Goal: Task Accomplishment & Management: Manage account settings

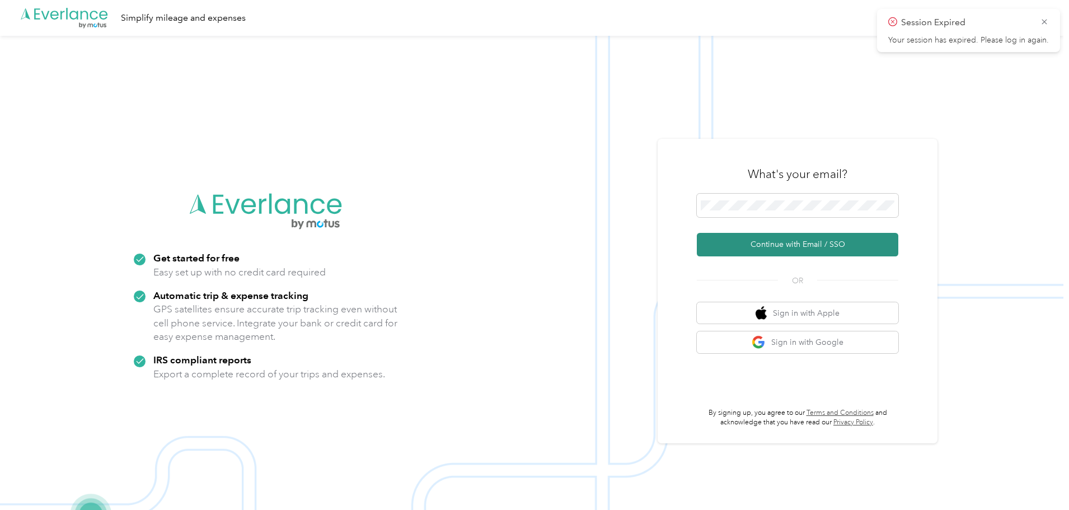
click at [830, 243] on button "Continue with Email / SSO" at bounding box center [798, 245] width 202 height 24
click at [794, 238] on button "Continue with Email / SSO" at bounding box center [798, 245] width 202 height 24
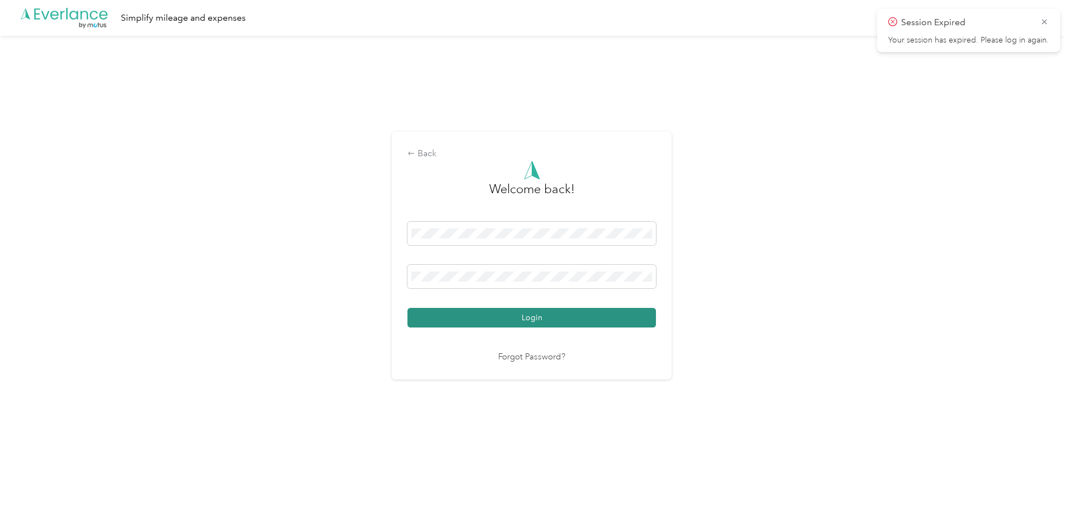
click at [525, 319] on button "Login" at bounding box center [531, 318] width 249 height 20
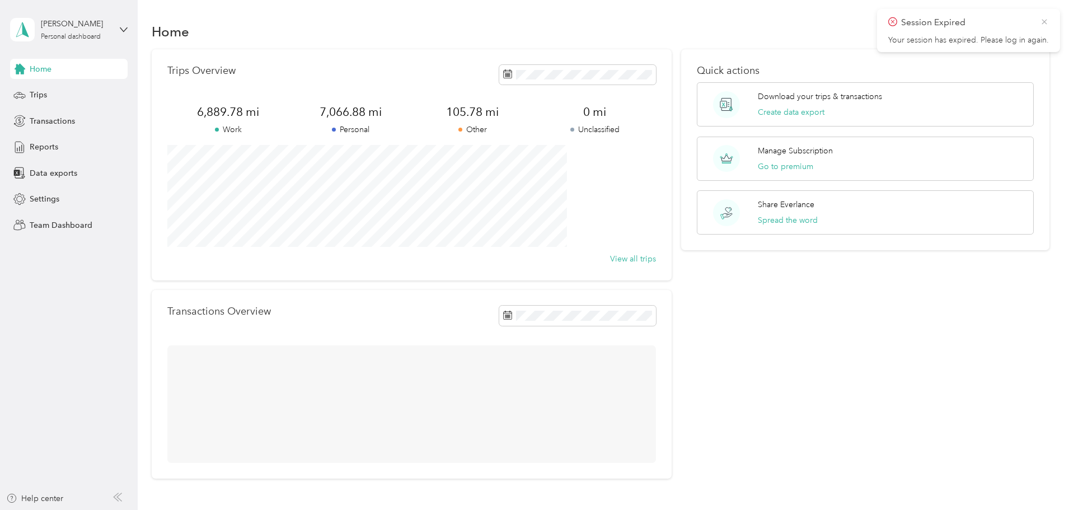
click at [1043, 20] on icon at bounding box center [1044, 22] width 9 height 10
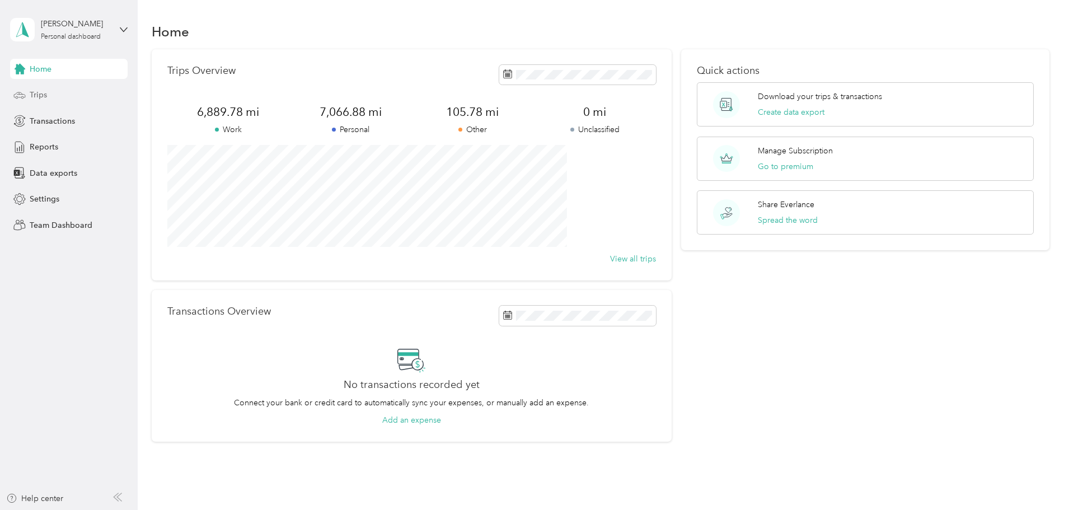
click at [45, 93] on span "Trips" at bounding box center [38, 95] width 17 height 12
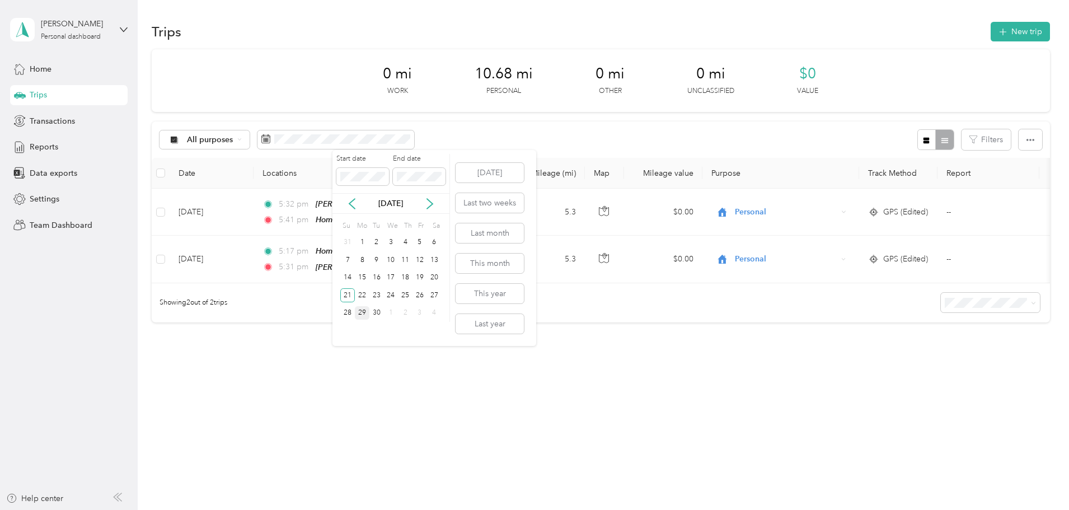
click at [364, 311] on div "29" at bounding box center [362, 313] width 15 height 14
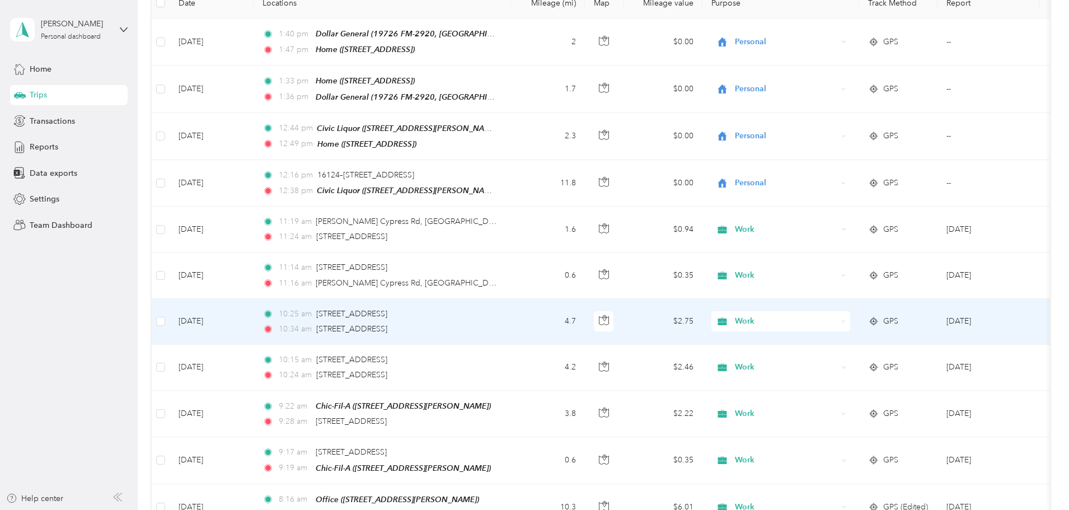
scroll to position [336, 0]
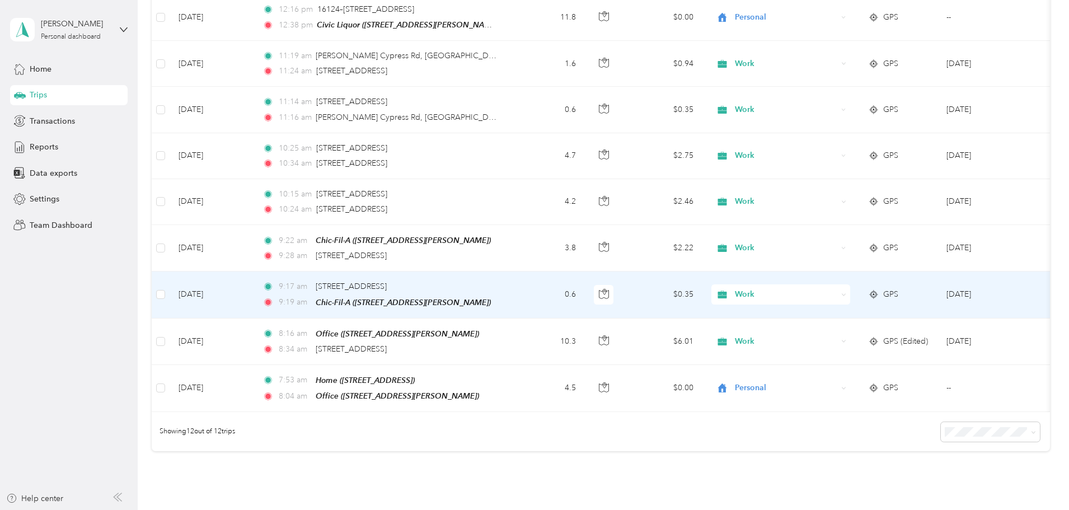
click at [898, 291] on span "GPS" at bounding box center [890, 294] width 15 height 12
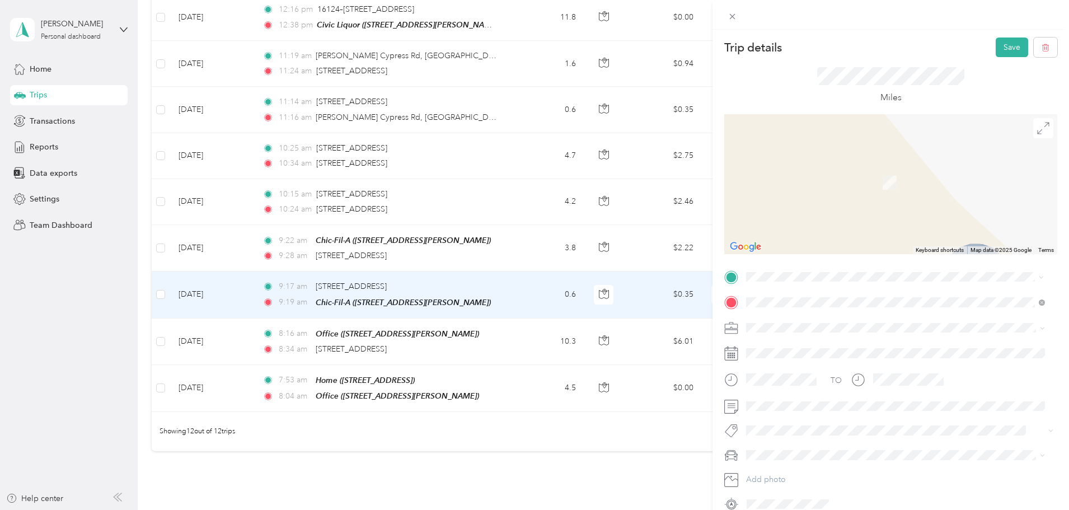
click at [833, 318] on span "[STREET_ADDRESS][US_STATE]" at bounding box center [823, 317] width 112 height 10
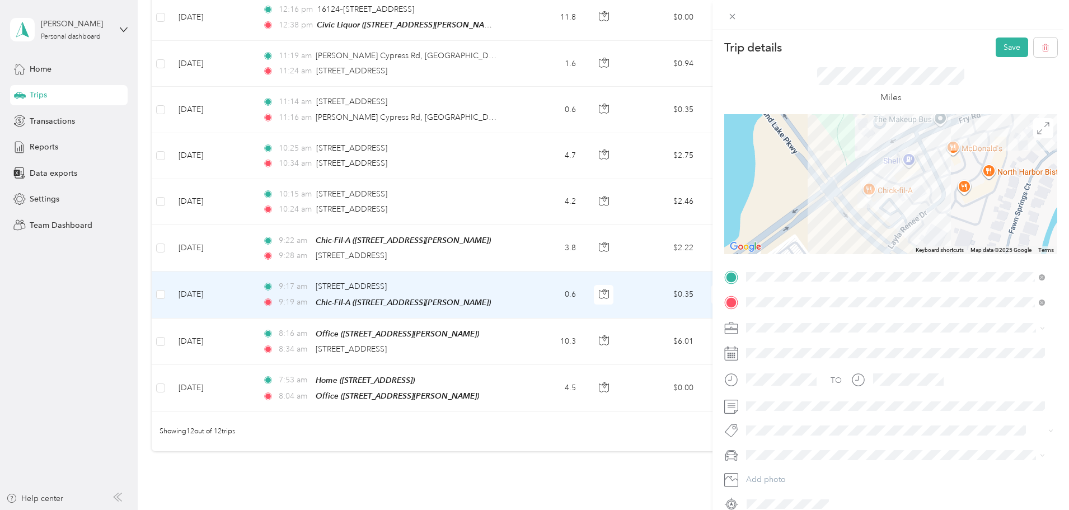
drag, startPoint x: 864, startPoint y: 211, endPoint x: 1043, endPoint y: 243, distance: 181.5
click at [1043, 243] on div at bounding box center [890, 184] width 333 height 140
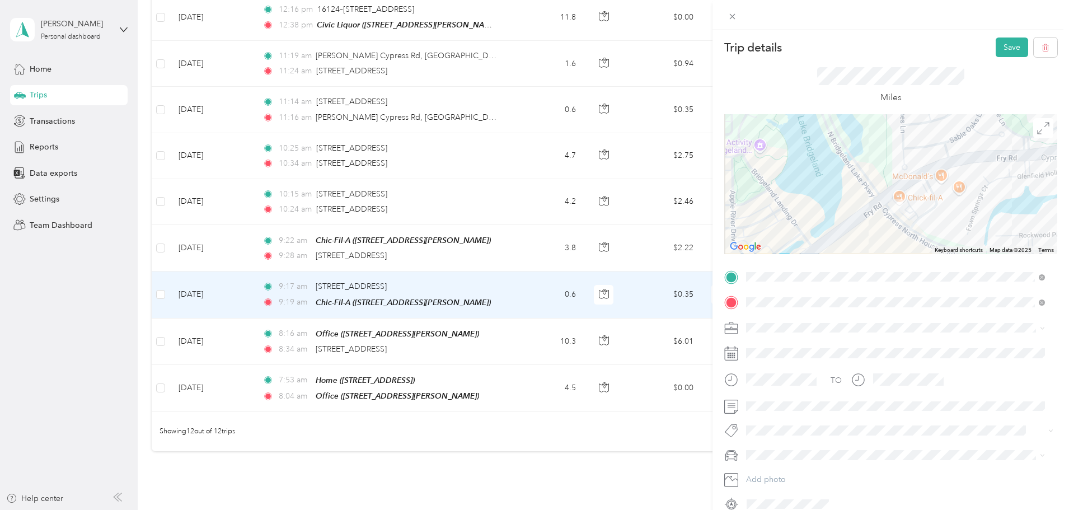
click at [517, 2] on div "Trip details Save This trip cannot be edited because it is either under review,…" at bounding box center [534, 255] width 1069 height 510
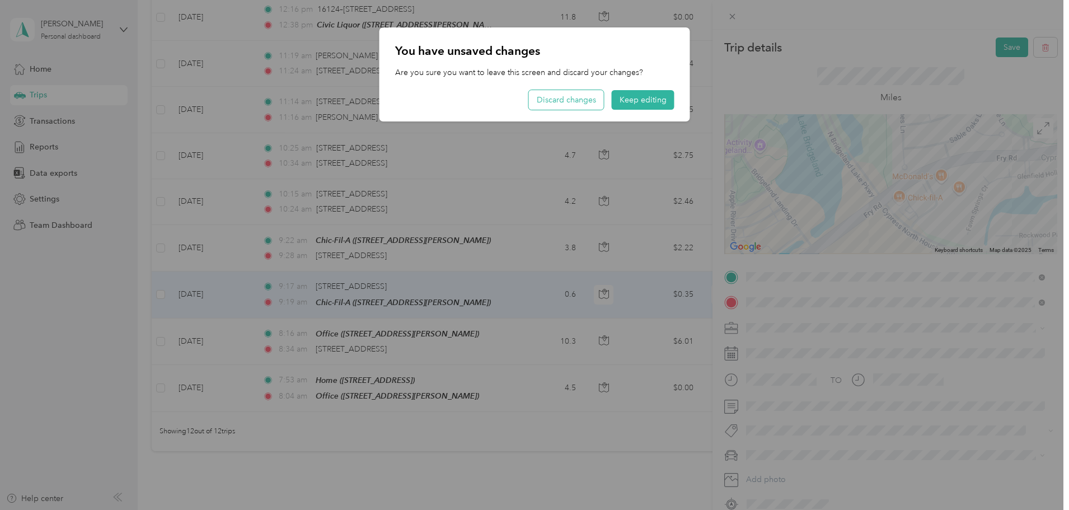
click at [587, 102] on button "Discard changes" at bounding box center [566, 100] width 75 height 20
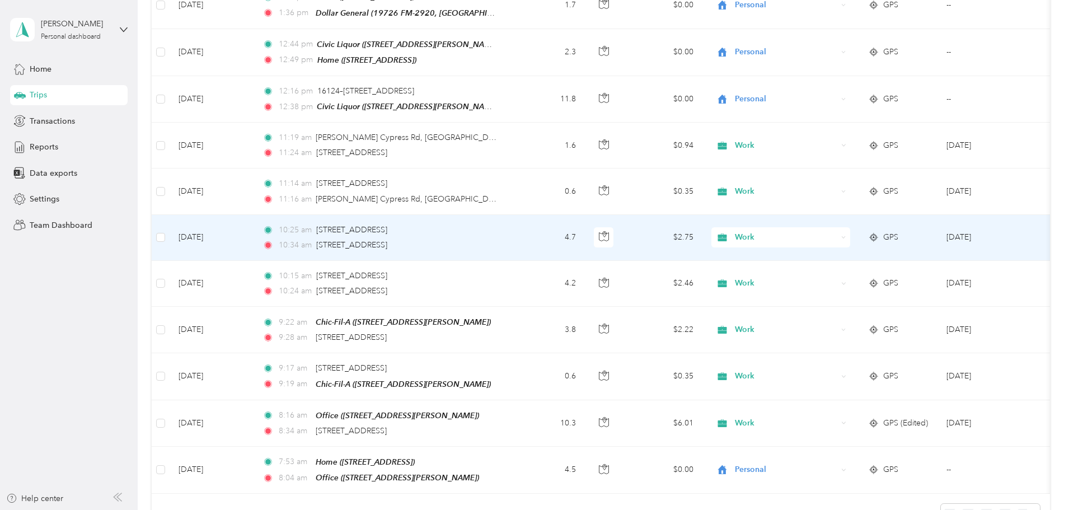
scroll to position [168, 0]
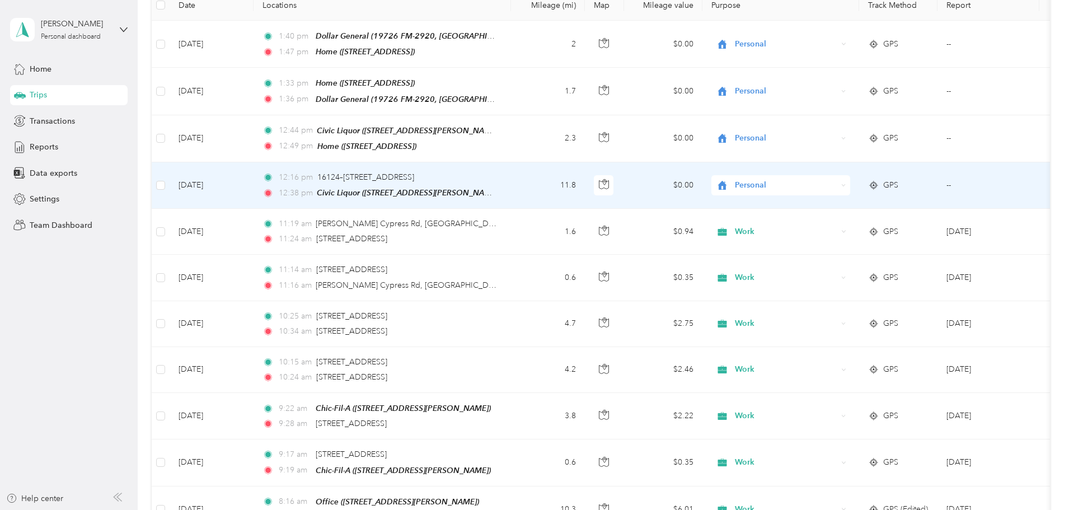
click at [898, 181] on span "GPS" at bounding box center [890, 185] width 15 height 12
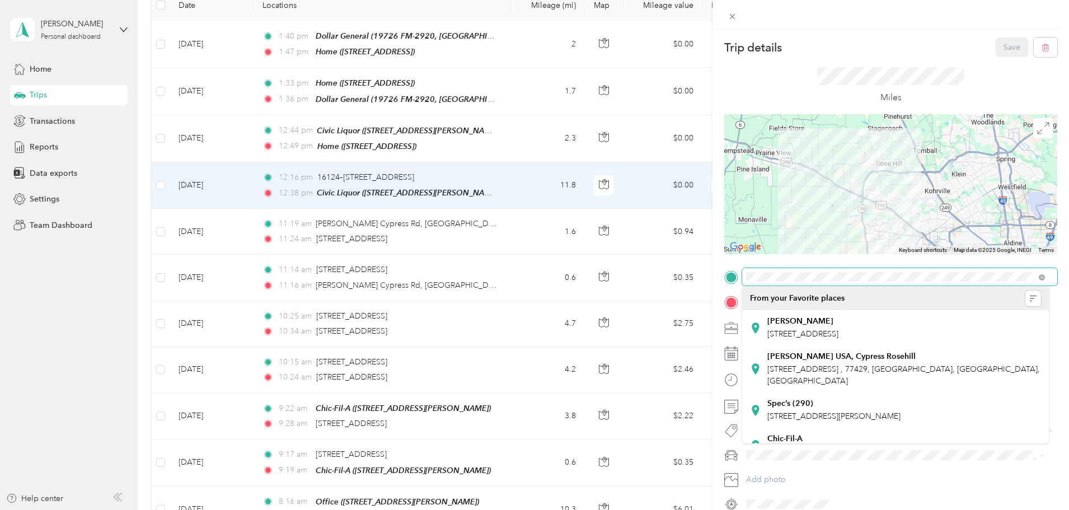
click at [651, 271] on div "Trip details Save This trip cannot be edited because it is either under review,…" at bounding box center [534, 255] width 1069 height 510
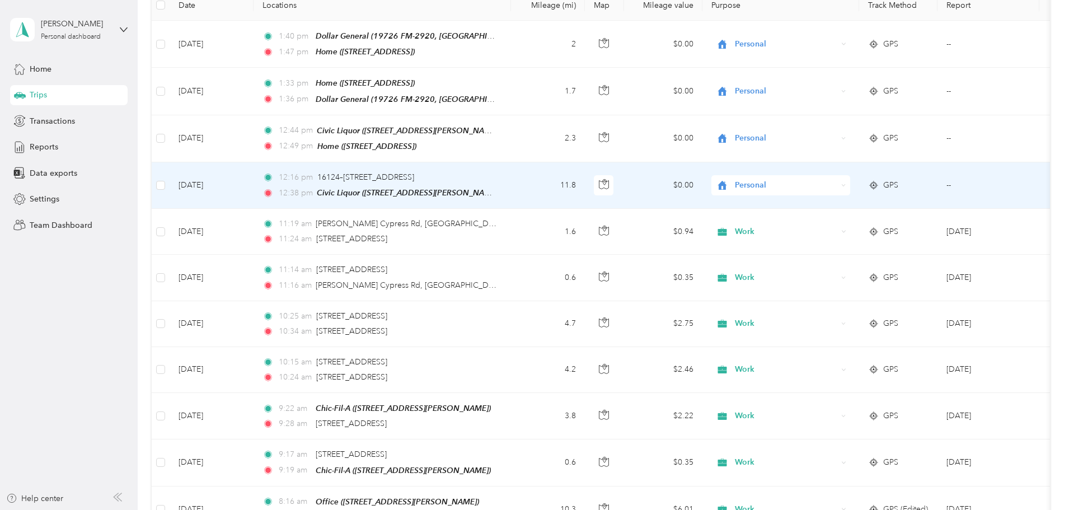
click at [837, 188] on span "Personal" at bounding box center [786, 185] width 102 height 12
click at [898, 182] on span "GPS" at bounding box center [890, 185] width 15 height 12
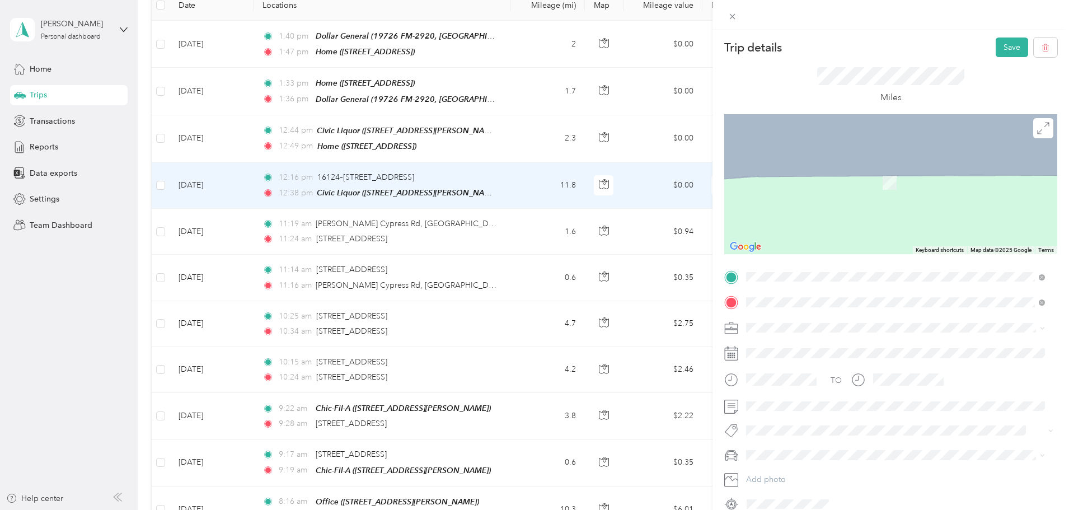
click at [799, 319] on span "[STREET_ADDRESS][US_STATE]" at bounding box center [823, 317] width 112 height 10
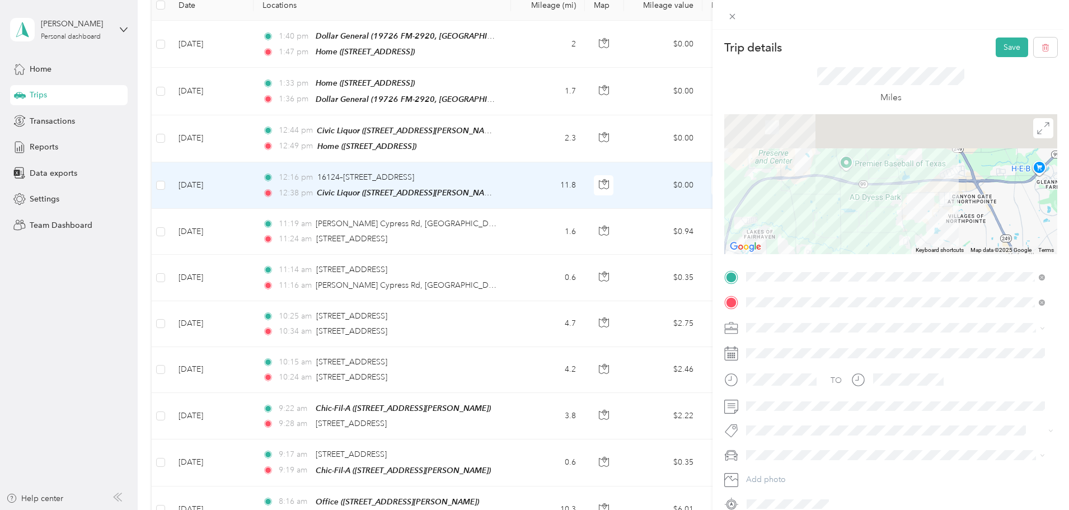
drag, startPoint x: 902, startPoint y: 164, endPoint x: 957, endPoint y: 246, distance: 98.1
click at [957, 246] on div at bounding box center [890, 184] width 333 height 140
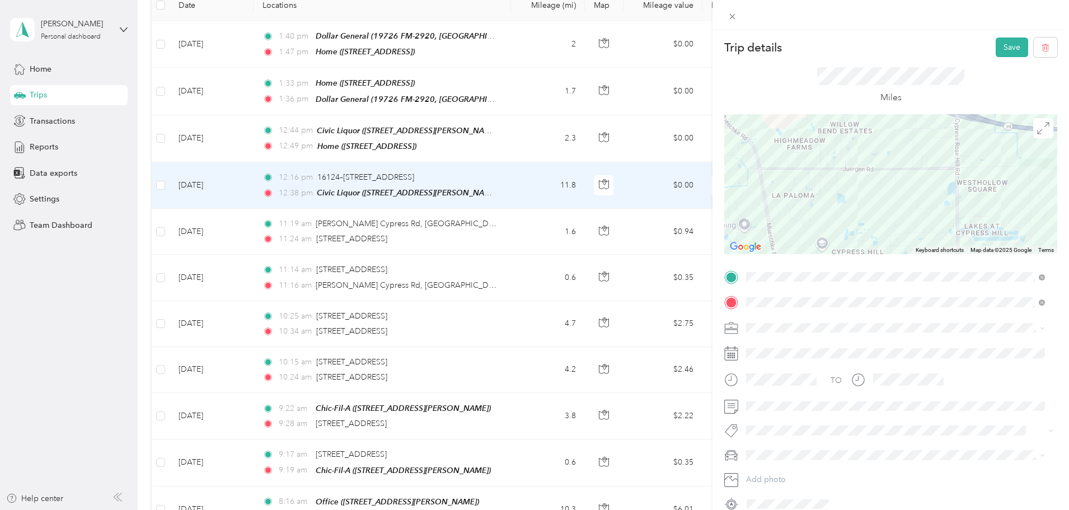
drag, startPoint x: 842, startPoint y: 177, endPoint x: 879, endPoint y: 215, distance: 53.0
click at [879, 215] on div at bounding box center [890, 184] width 333 height 140
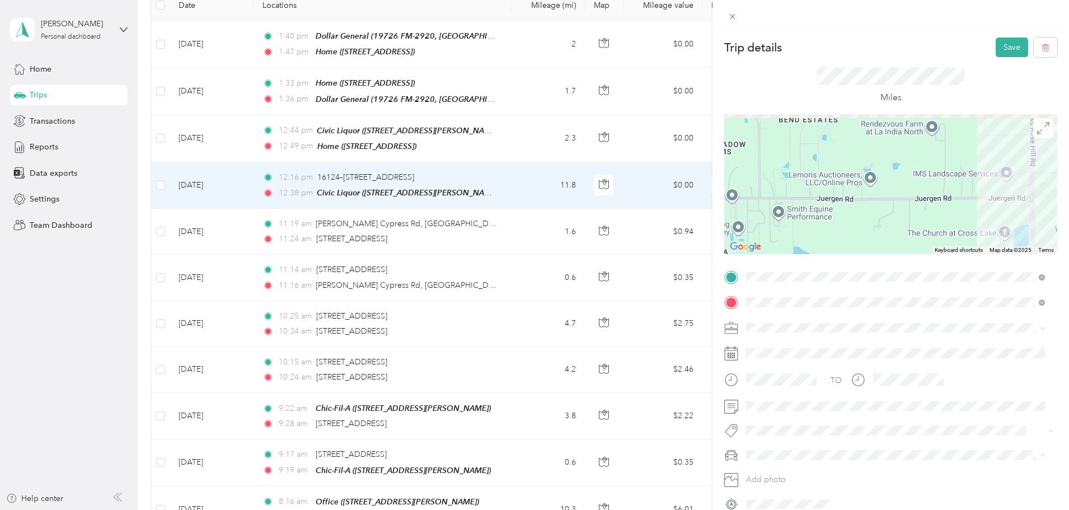
drag, startPoint x: 863, startPoint y: 182, endPoint x: 878, endPoint y: 247, distance: 67.2
click at [878, 247] on div at bounding box center [890, 184] width 333 height 140
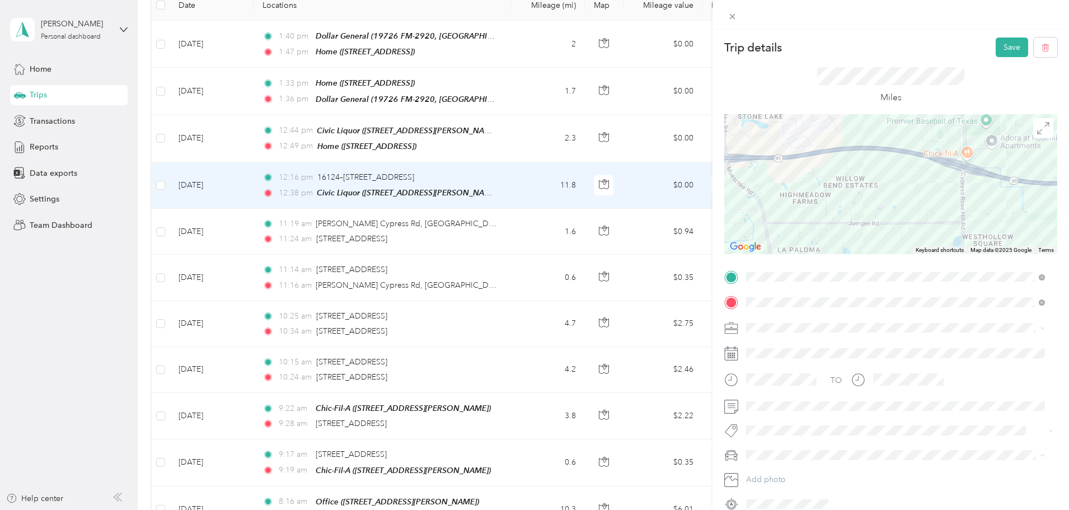
drag, startPoint x: 873, startPoint y: 128, endPoint x: 877, endPoint y: 152, distance: 24.9
click at [877, 152] on div at bounding box center [890, 184] width 333 height 140
click at [616, 32] on div "Trip details Save This trip cannot be edited because it is either under review,…" at bounding box center [534, 255] width 1069 height 510
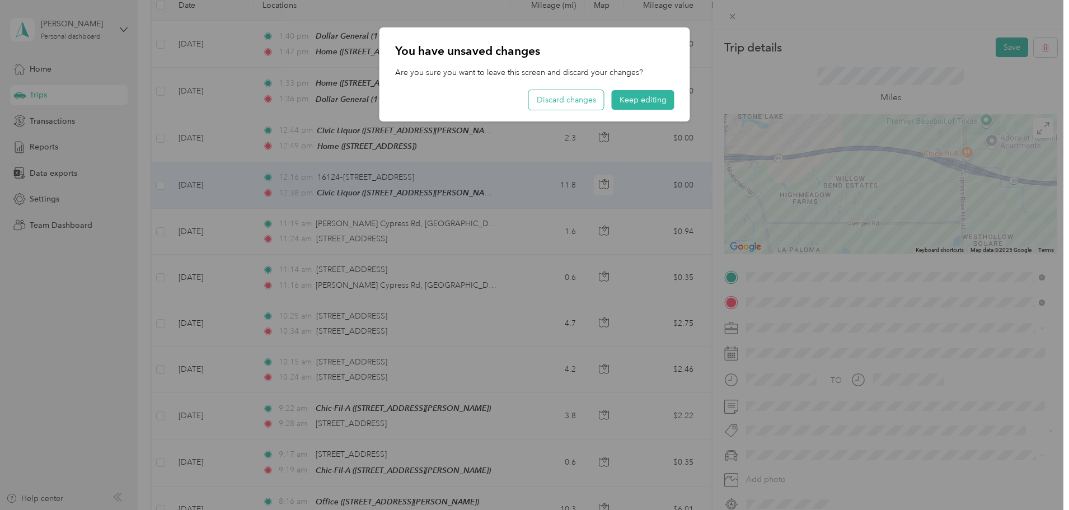
click at [594, 93] on button "Discard changes" at bounding box center [566, 100] width 75 height 20
